Goal: Find specific page/section

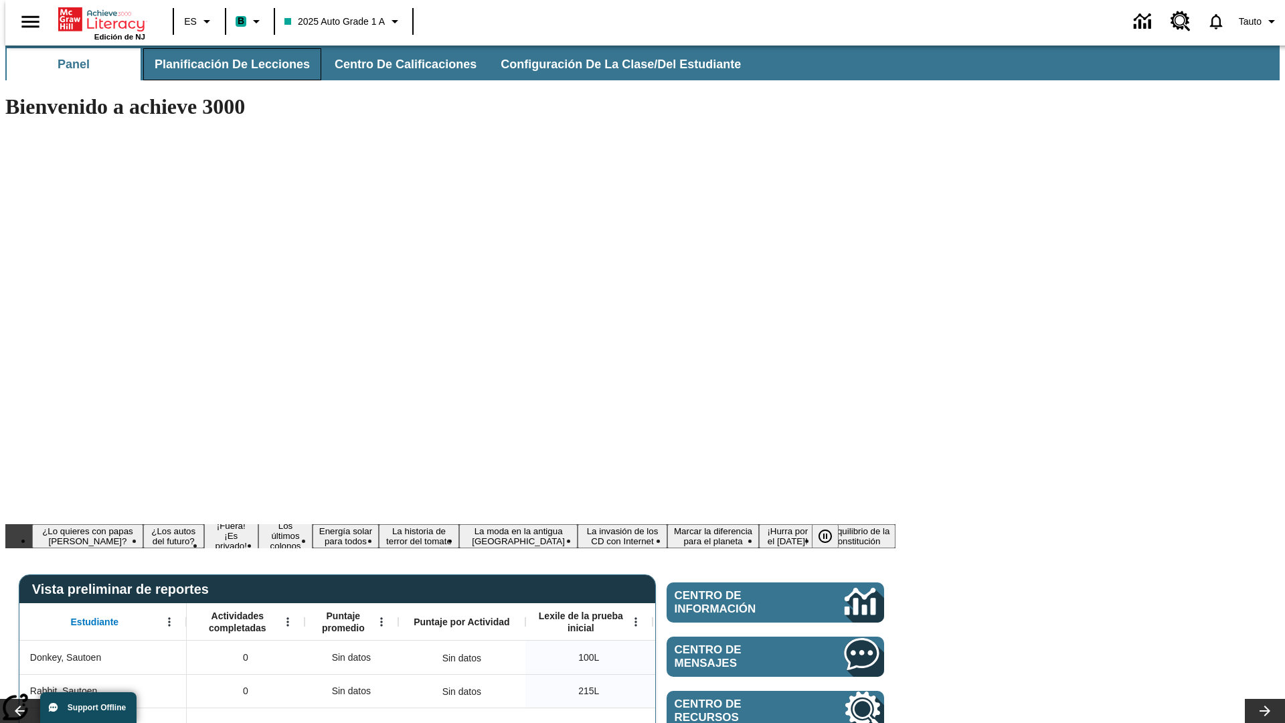
click at [224, 64] on span "Planificación de lecciones" at bounding box center [232, 64] width 155 height 15
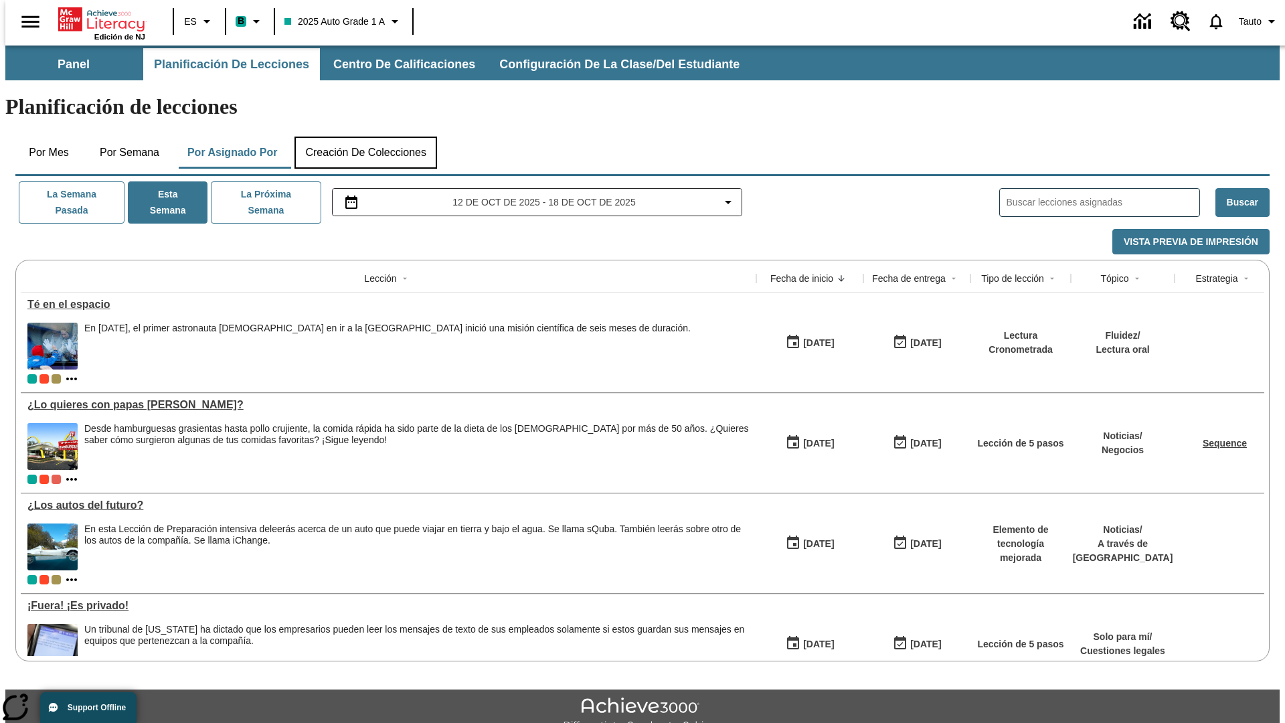
click at [365, 137] on button "Creación de colecciones" at bounding box center [365, 153] width 143 height 32
